Goal: Task Accomplishment & Management: Manage account settings

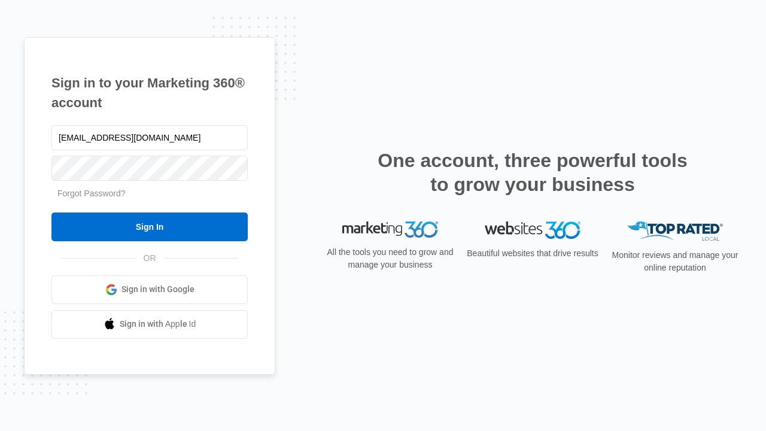
type input "dankie614@gmail.com"
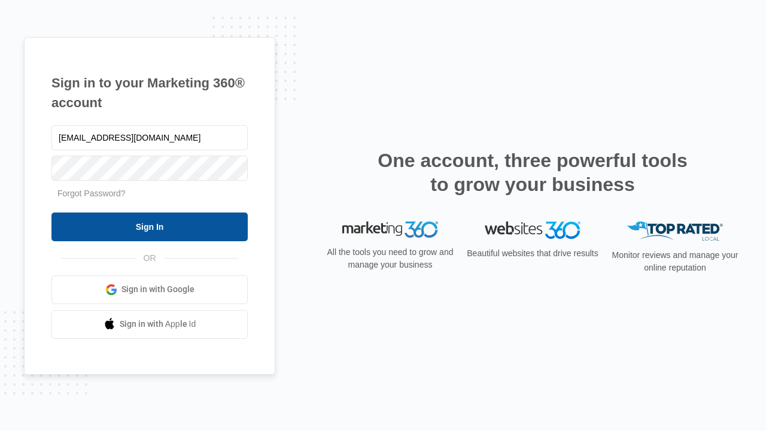
click at [150, 226] on input "Sign In" at bounding box center [149, 226] width 196 height 29
